Goal: Find contact information: Obtain details needed to contact an individual or organization

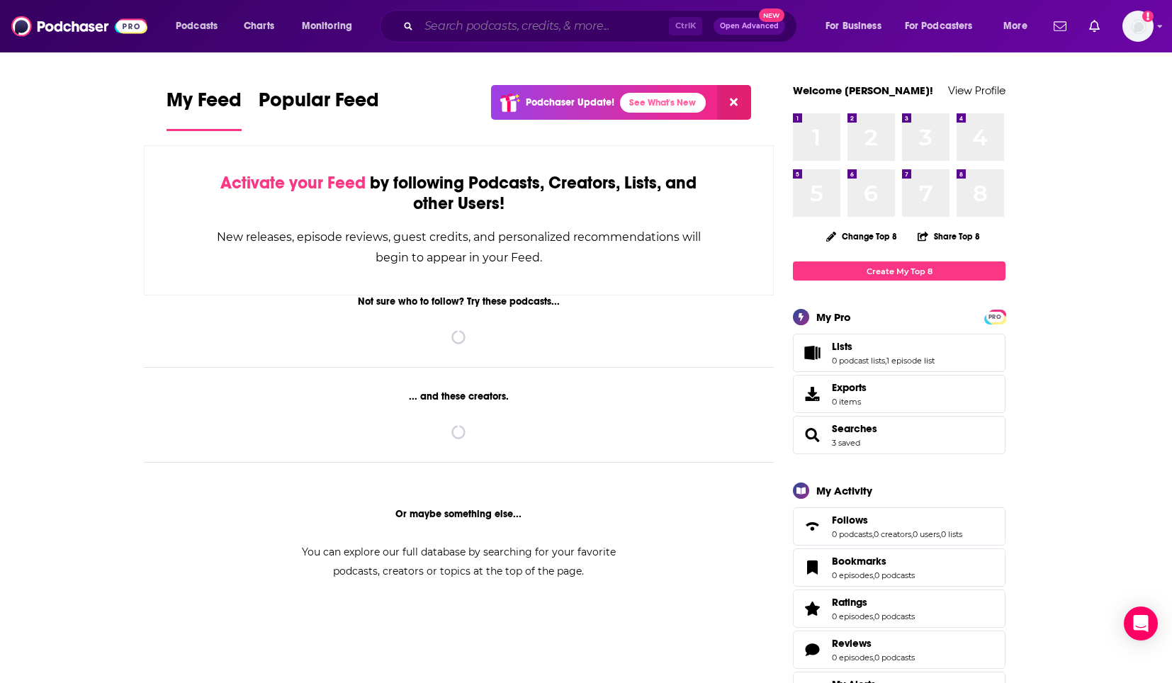
click at [577, 17] on input "Search podcasts, credits, & more..." at bounding box center [544, 26] width 250 height 23
click at [446, 23] on input "Search podcasts, credits, & more..." at bounding box center [544, 26] width 250 height 23
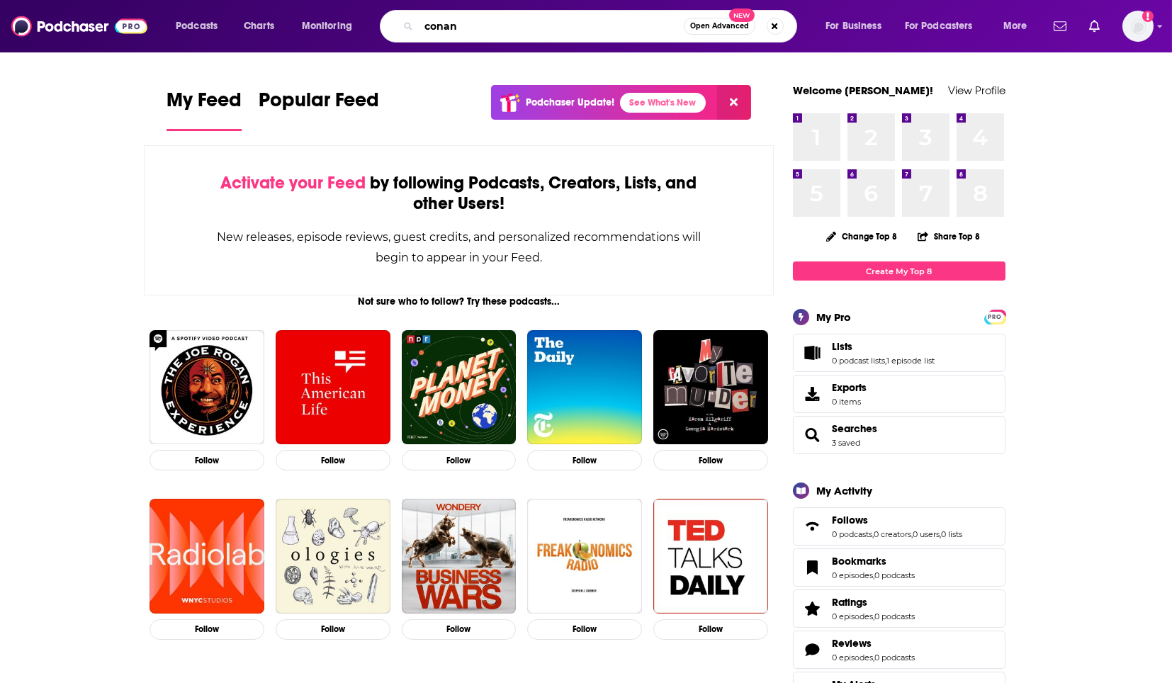
type input "conan"
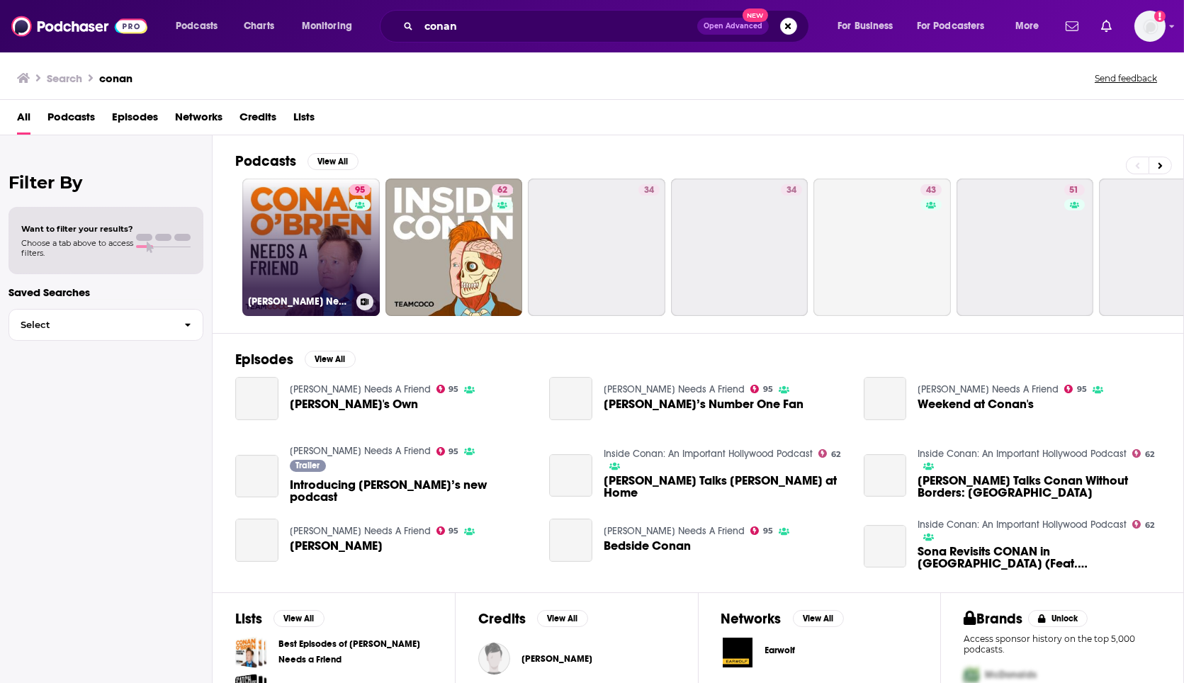
click at [312, 254] on link "95 [PERSON_NAME] Needs A Friend" at bounding box center [310, 247] width 137 height 137
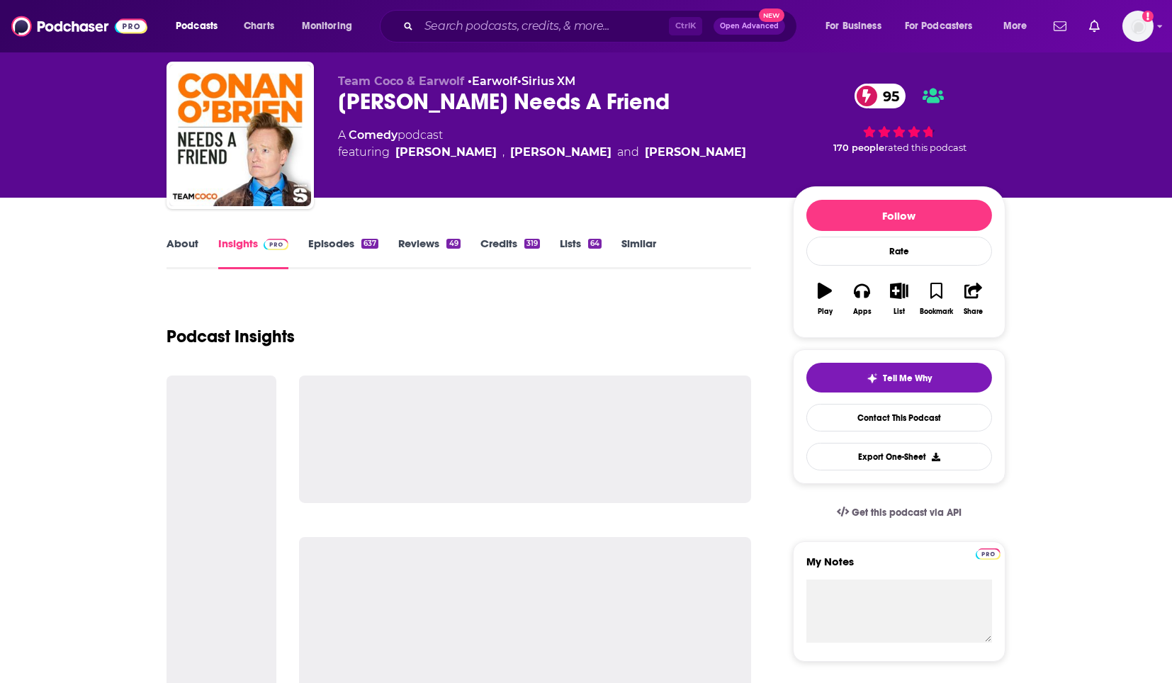
scroll to position [79, 0]
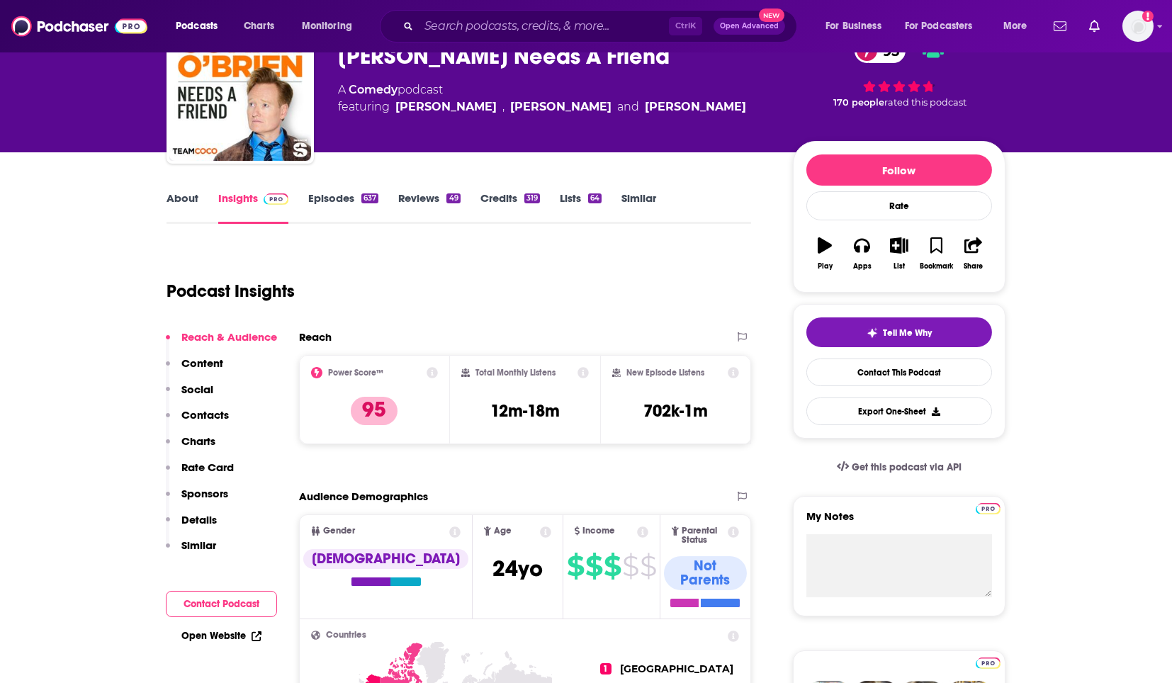
click at [222, 414] on p "Contacts" at bounding box center [204, 414] width 47 height 13
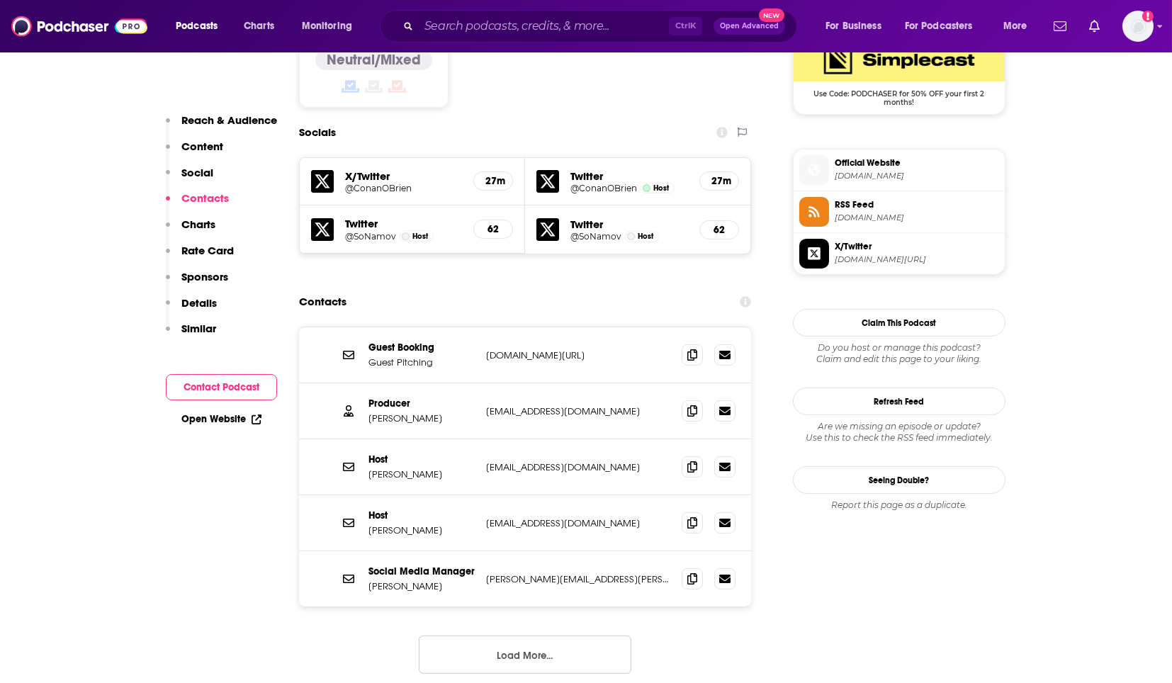
scroll to position [1200, 0]
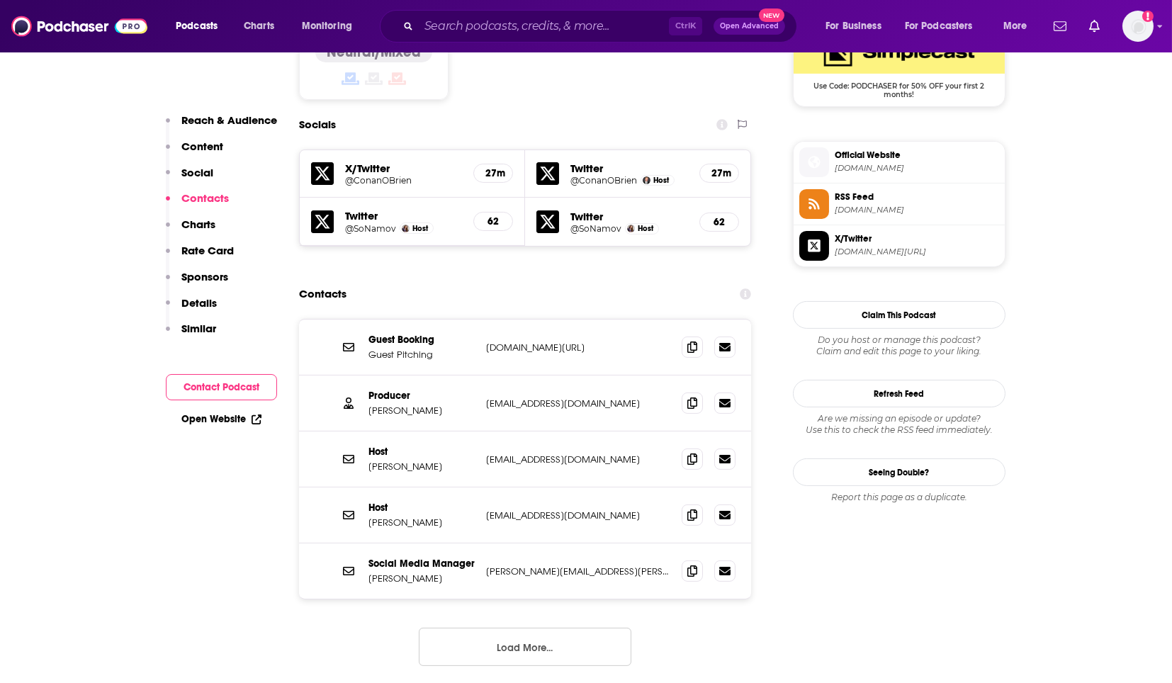
drag, startPoint x: 563, startPoint y: 552, endPoint x: 620, endPoint y: 588, distance: 67.2
click at [563, 628] on button "Load More..." at bounding box center [525, 647] width 213 height 38
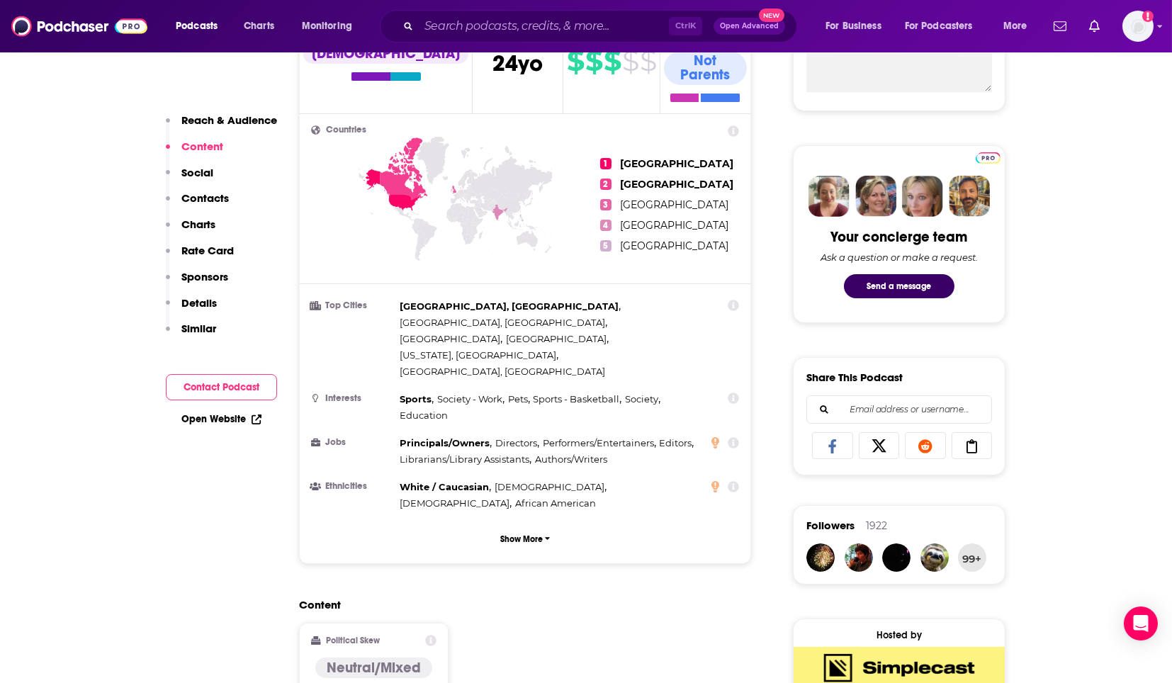
scroll to position [570, 0]
